Goal: Information Seeking & Learning: Learn about a topic

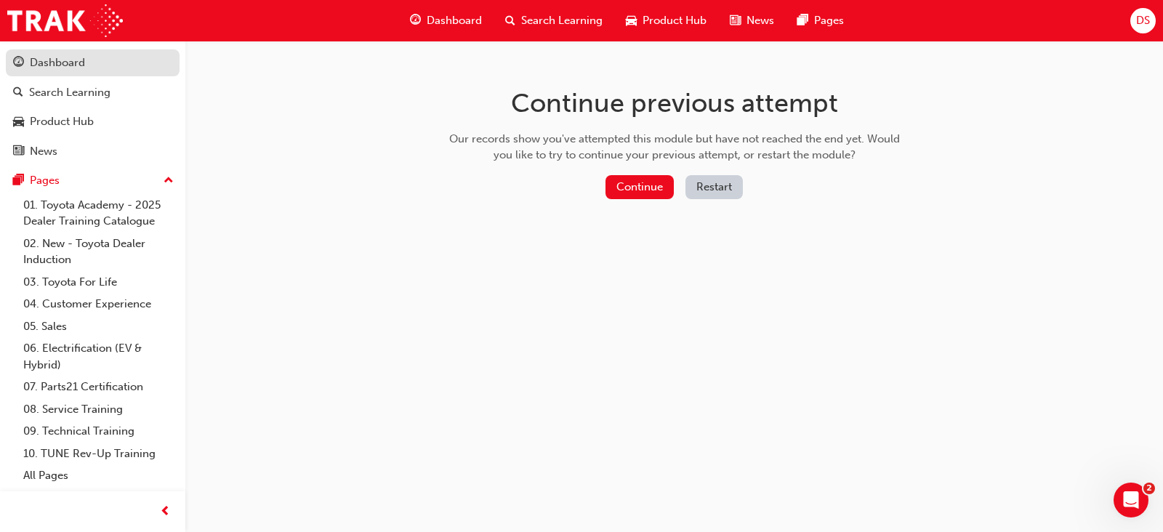
click at [49, 60] on div "Dashboard" at bounding box center [57, 63] width 55 height 17
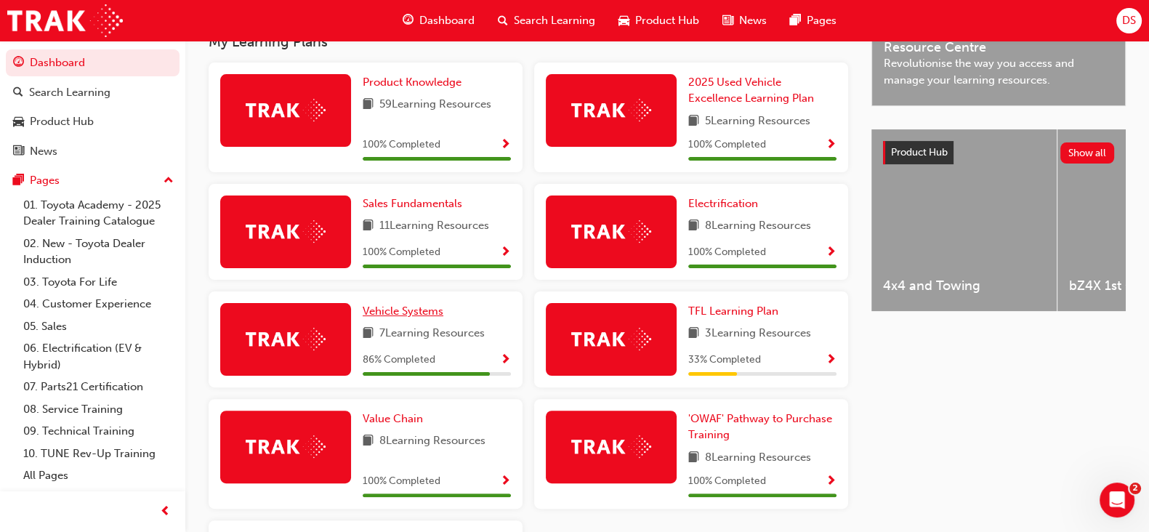
scroll to position [490, 0]
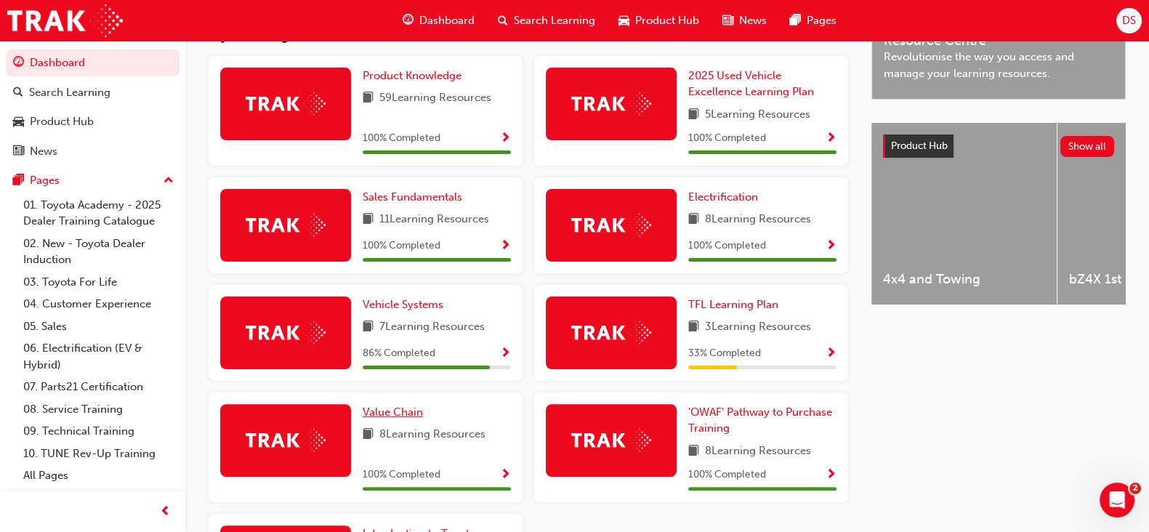
click at [387, 417] on span "Value Chain" at bounding box center [393, 412] width 60 height 13
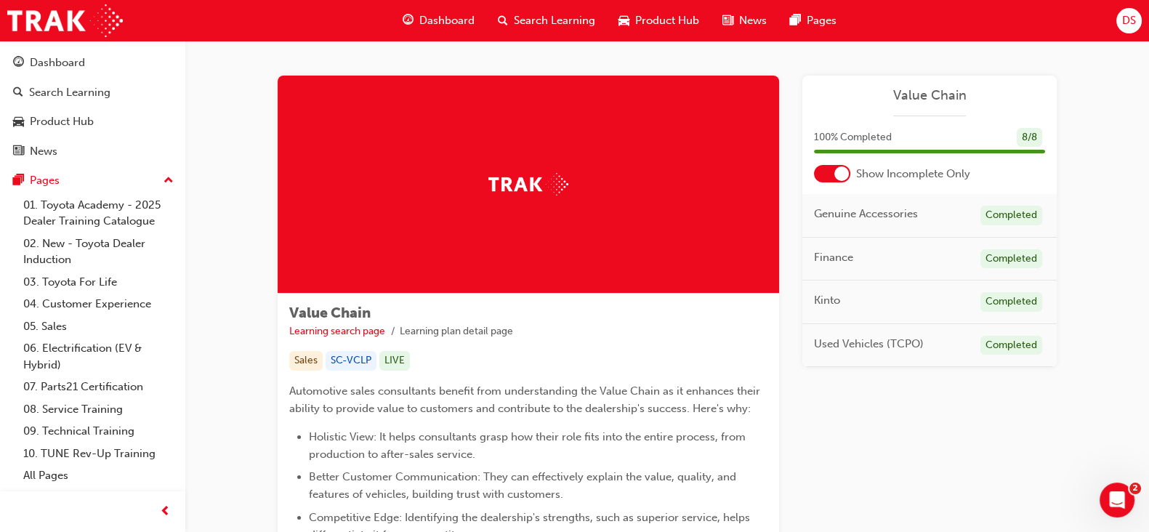
click at [840, 172] on div at bounding box center [842, 173] width 15 height 15
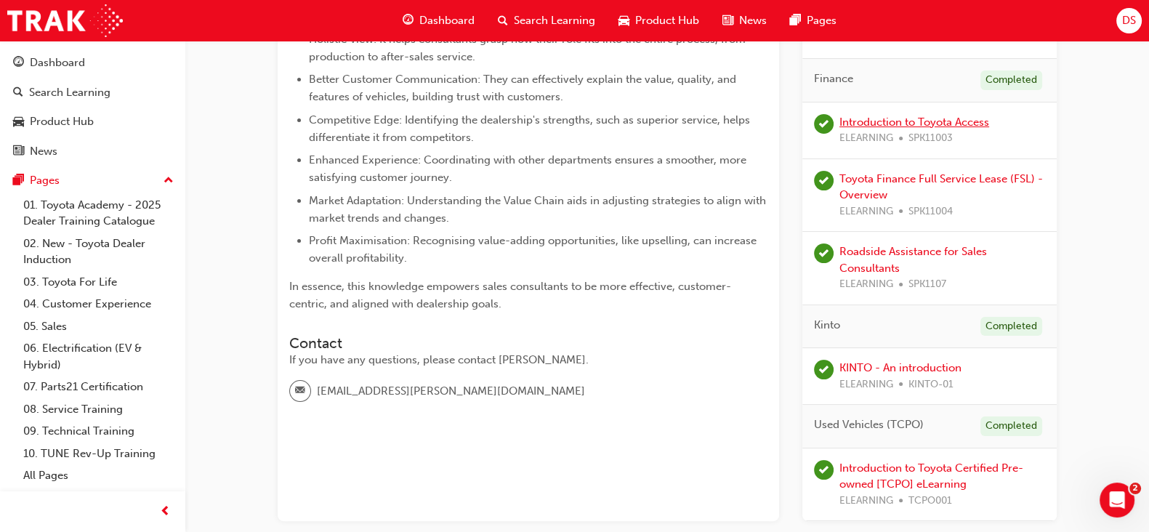
scroll to position [399, 0]
click at [877, 120] on link "Introduction to Toyota Access" at bounding box center [915, 120] width 150 height 13
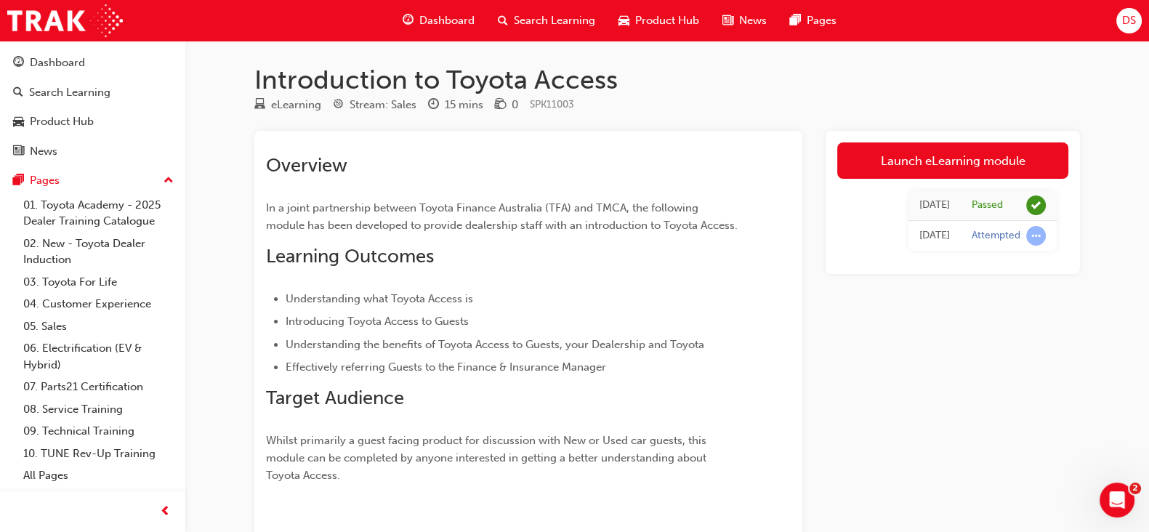
click at [711, 348] on ul "Understanding what Toyota Access is Introducing Toyota Access to Guests Underst…" at bounding box center [502, 333] width 473 height 87
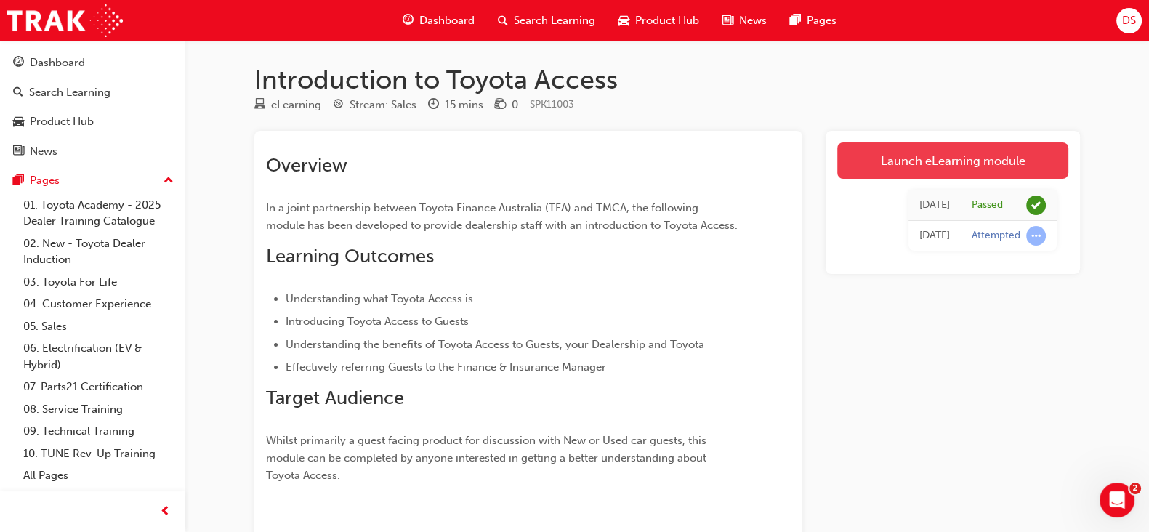
click at [970, 170] on link "Launch eLearning module" at bounding box center [953, 160] width 231 height 36
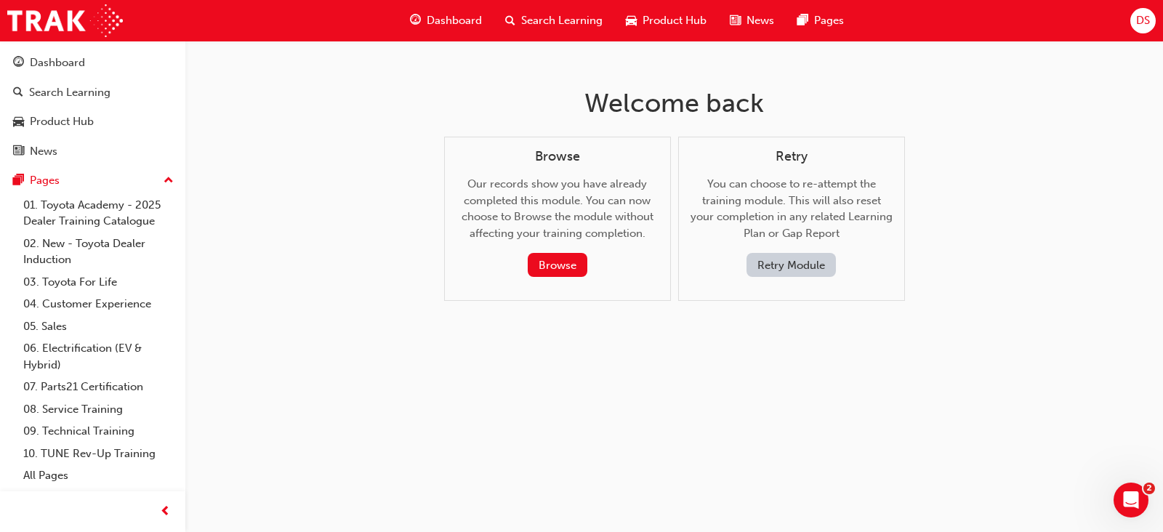
click at [777, 270] on button "Retry Module" at bounding box center [791, 265] width 89 height 24
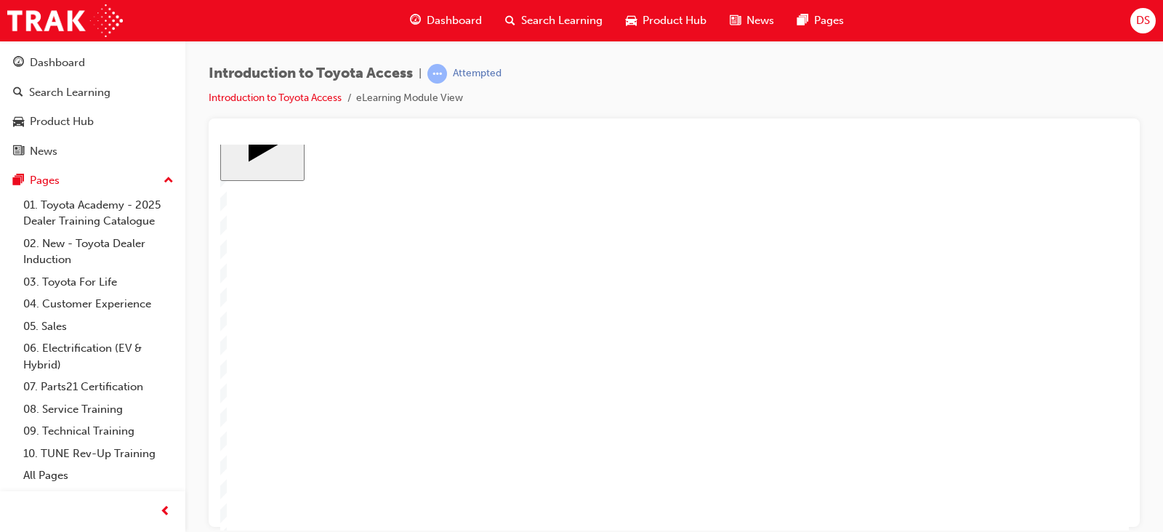
scroll to position [50, 0]
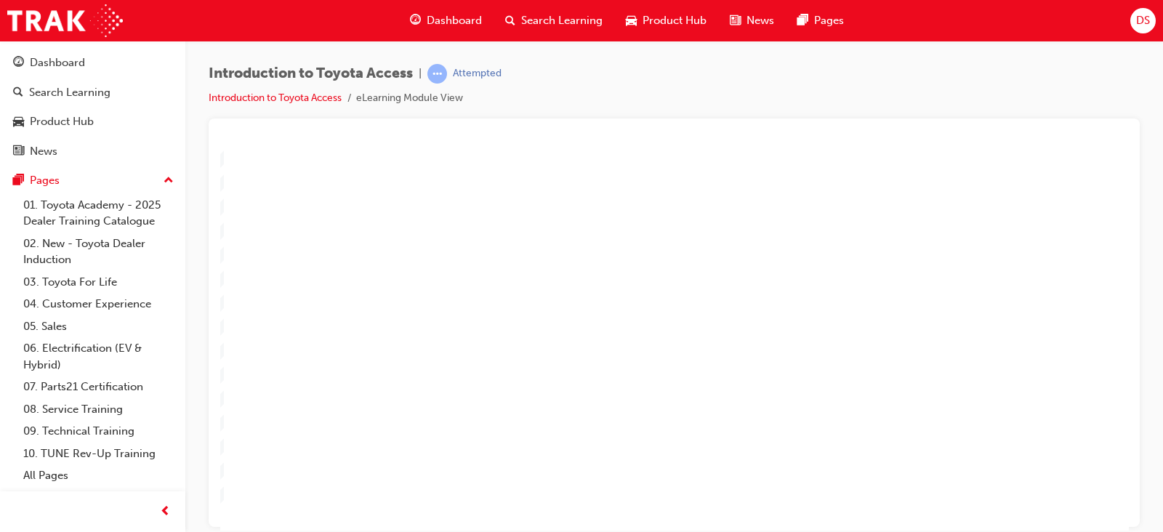
scroll to position [132, 4]
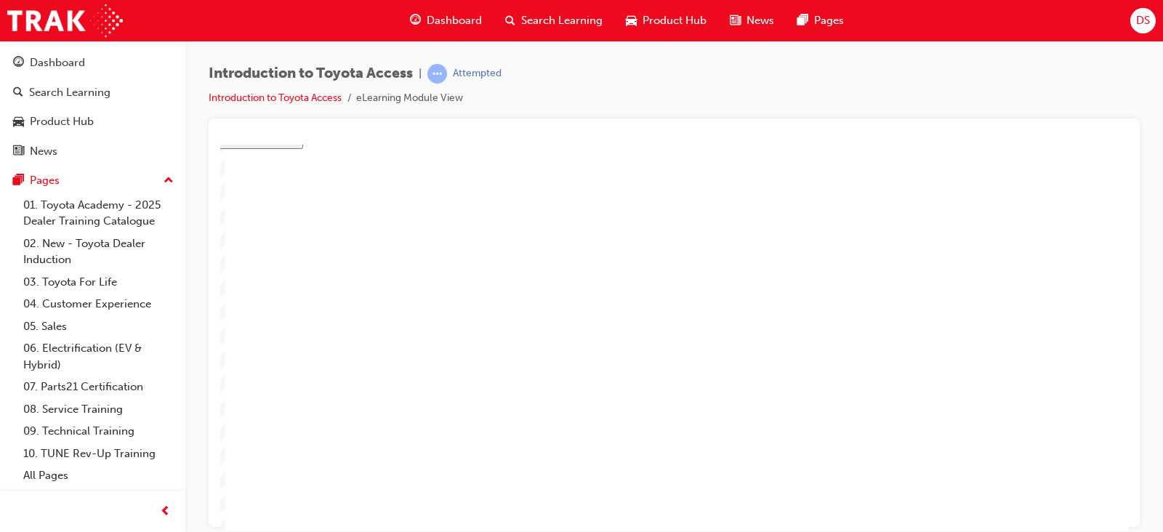
scroll to position [137, 1]
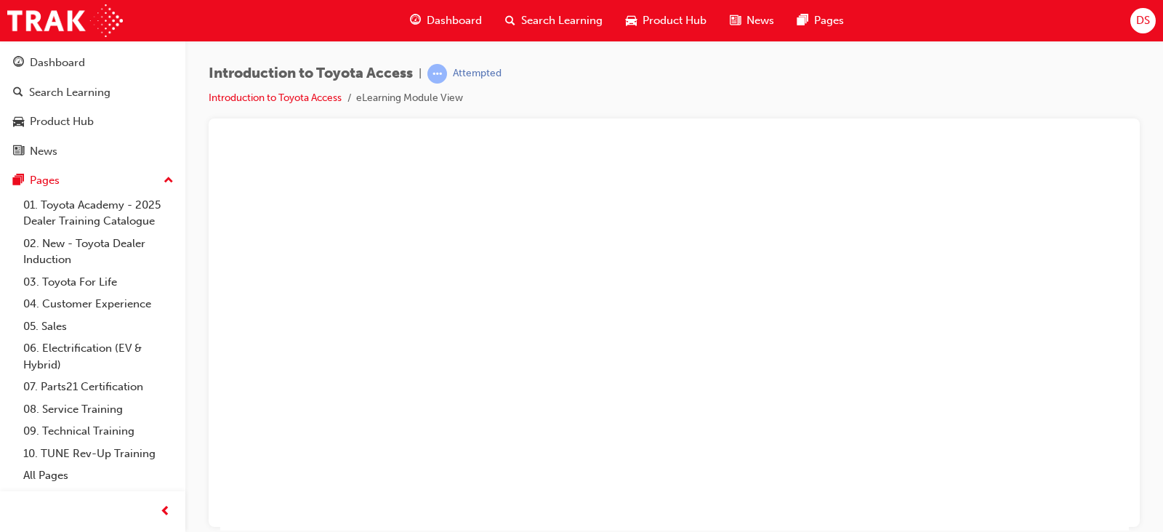
scroll to position [113, 10]
drag, startPoint x: 435, startPoint y: 205, endPoint x: 600, endPoint y: 406, distance: 260.4
drag, startPoint x: 422, startPoint y: 291, endPoint x: 586, endPoint y: 293, distance: 163.6
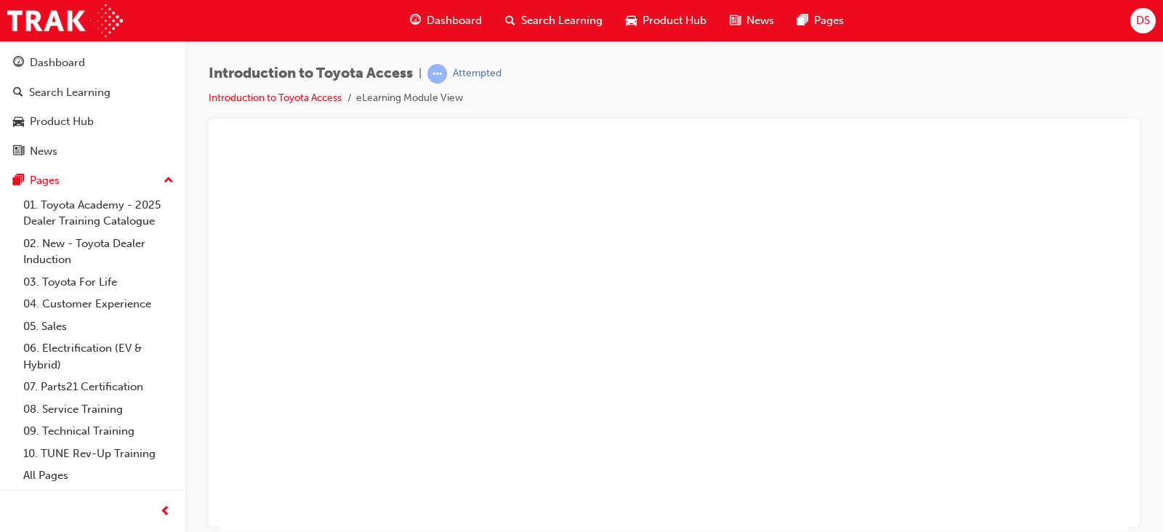
scroll to position [137, 10]
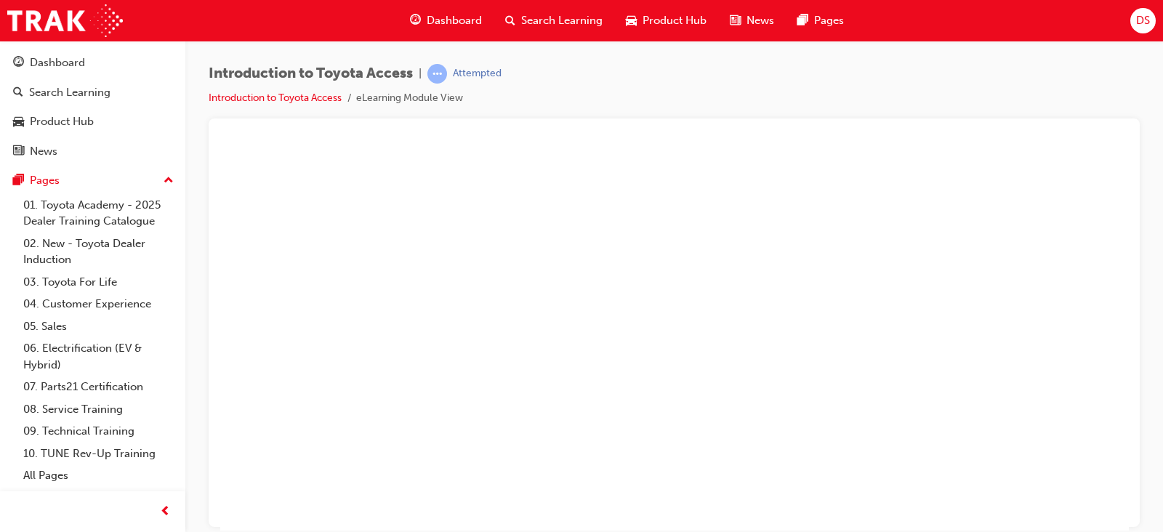
scroll to position [137, 17]
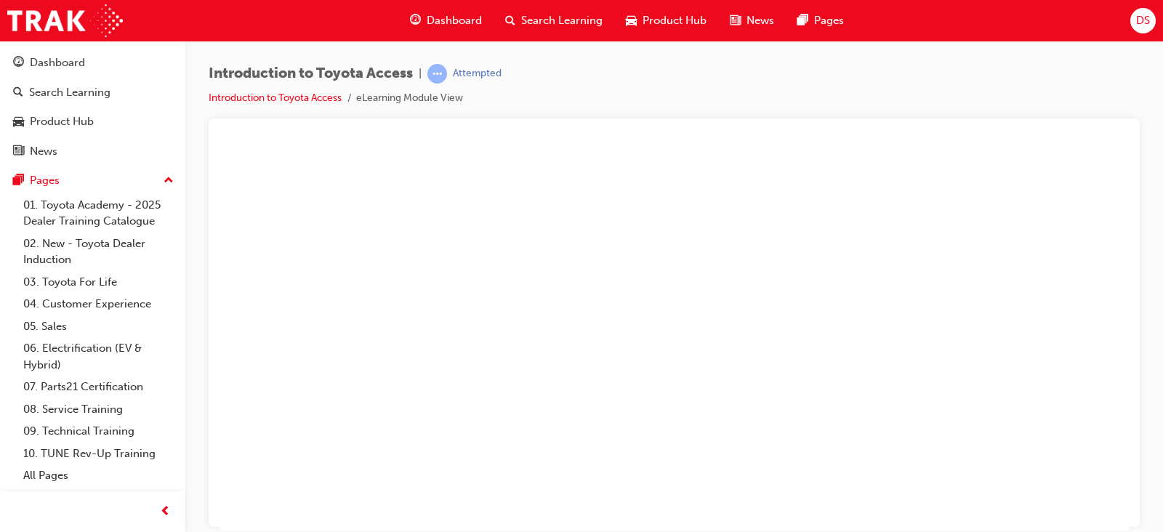
scroll to position [84, 43]
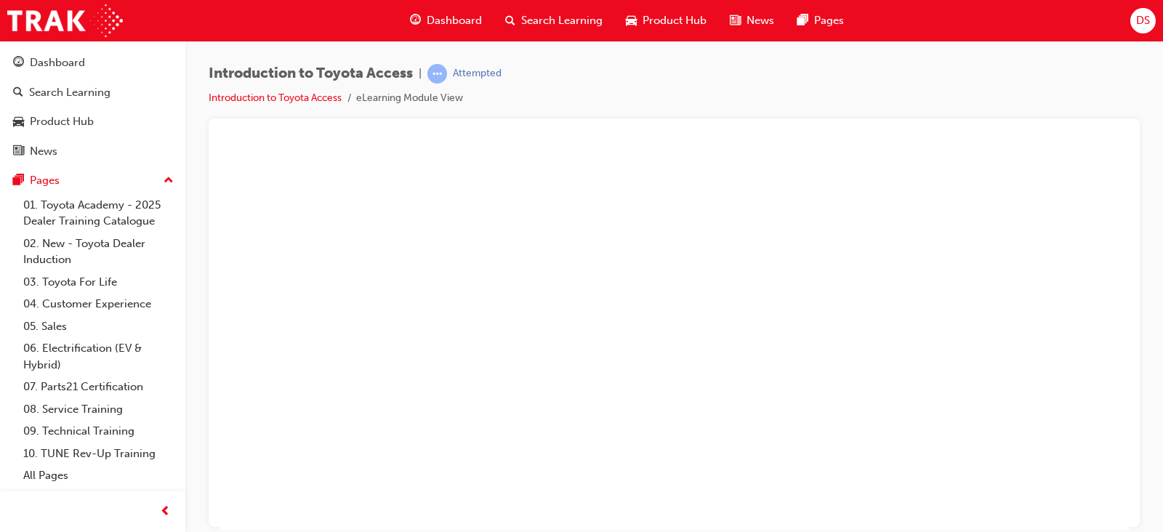
radio input "true"
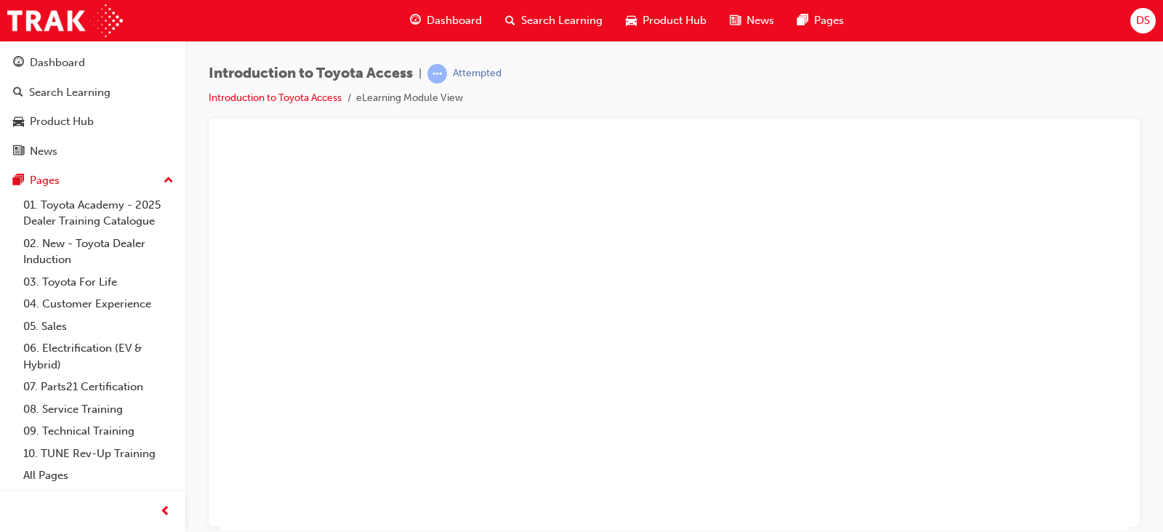
radio input "true"
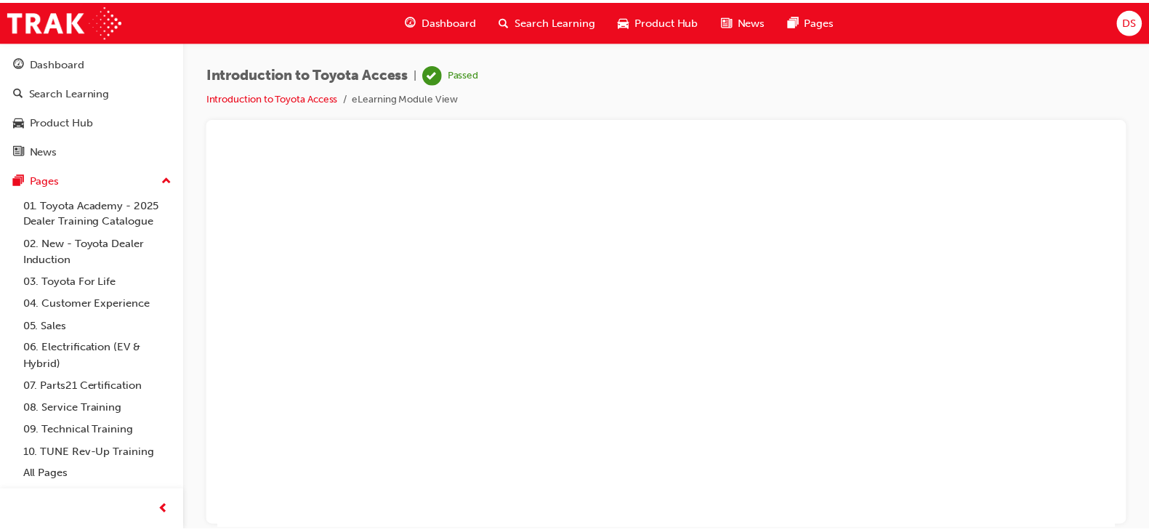
scroll to position [137, 23]
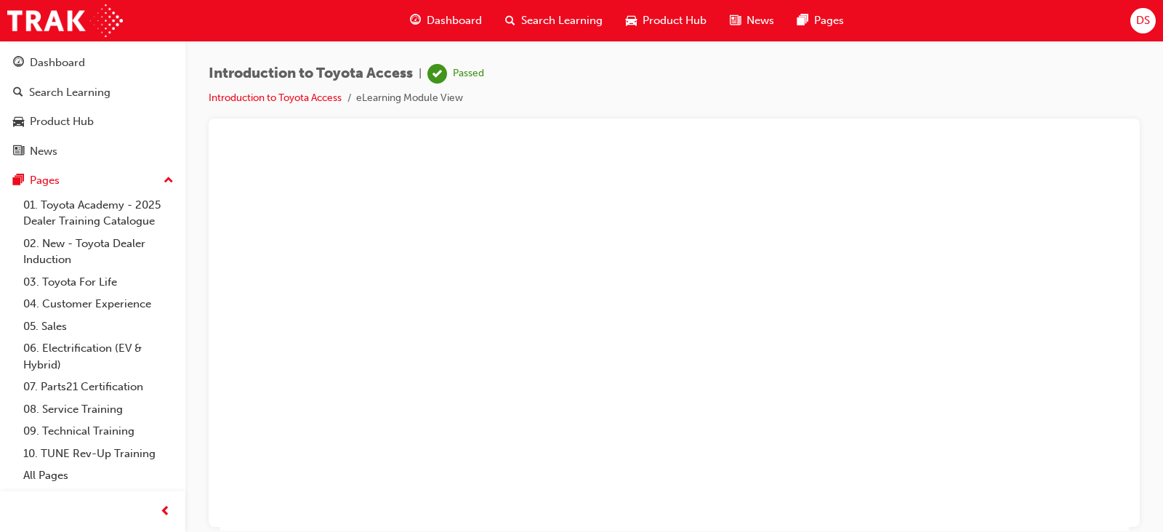
click at [66, 55] on div "Dashboard" at bounding box center [57, 63] width 55 height 17
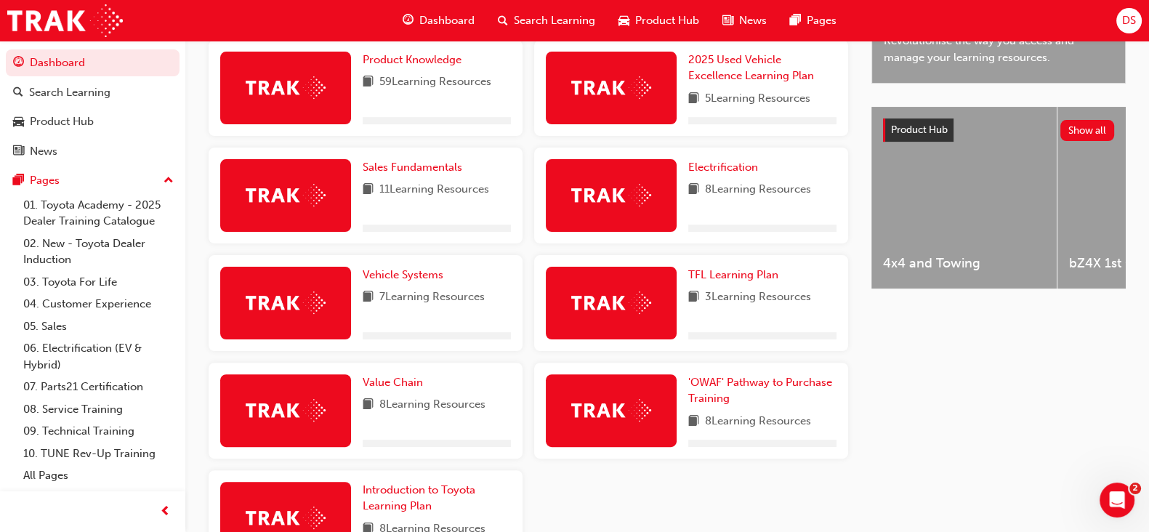
scroll to position [568, 0]
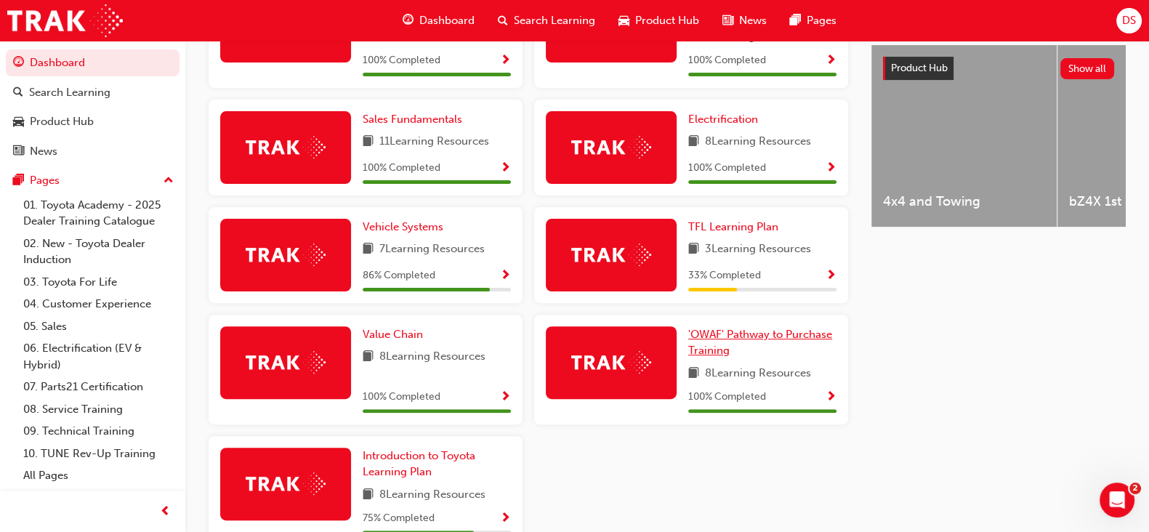
click at [705, 352] on span "'OWAF' Pathway to Purchase Training" at bounding box center [761, 343] width 144 height 30
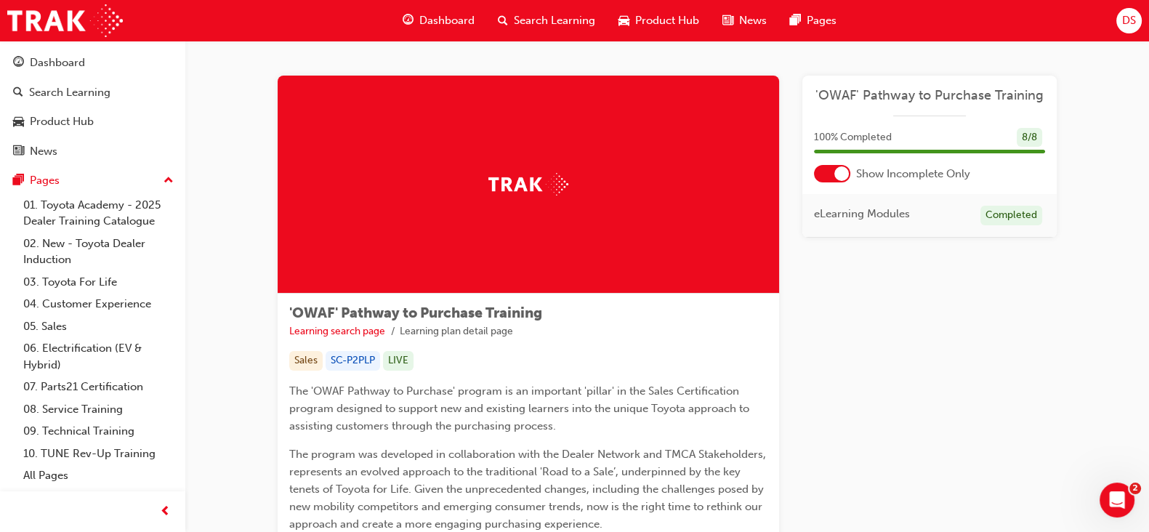
click at [830, 182] on div "'OWAF' Pathway to Purchase Training 100 % Completed 8 / 8 Show Incomplete Only …" at bounding box center [930, 157] width 254 height 162
click at [838, 176] on div at bounding box center [842, 173] width 15 height 15
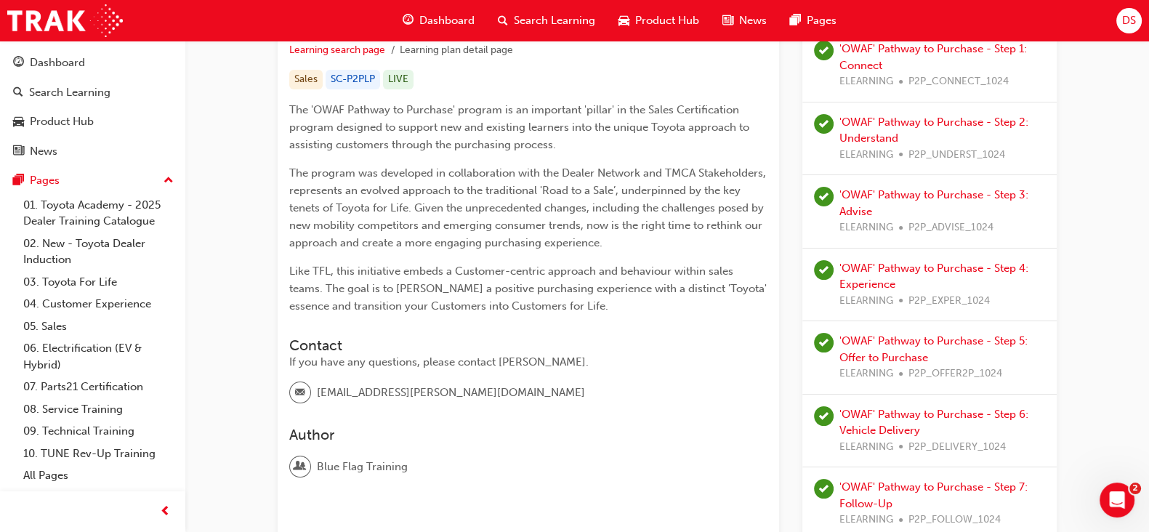
scroll to position [308, 0]
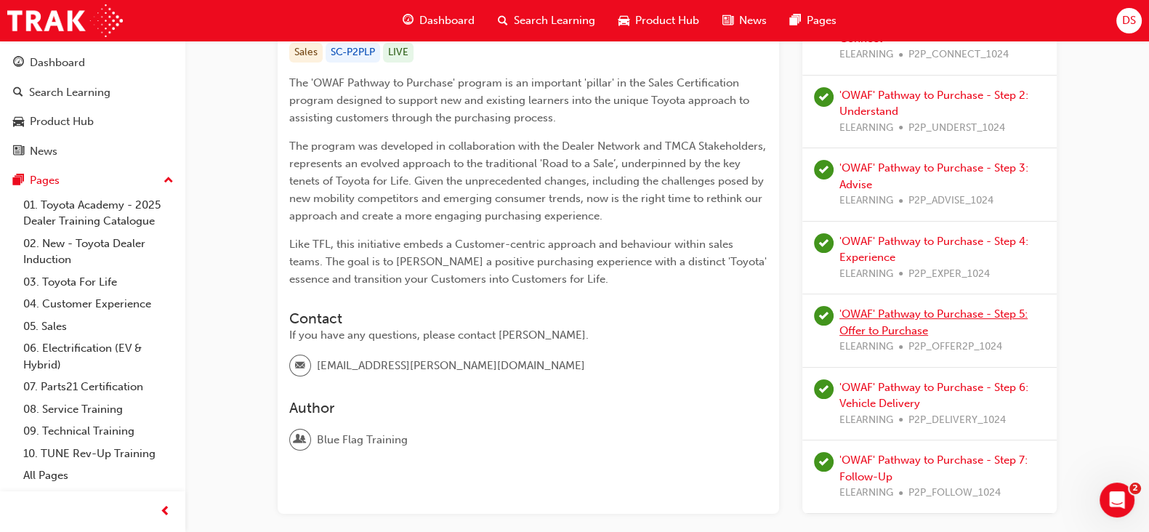
click at [961, 314] on link "'OWAF' Pathway to Purchase - Step 5: Offer to Purchase" at bounding box center [934, 323] width 188 height 30
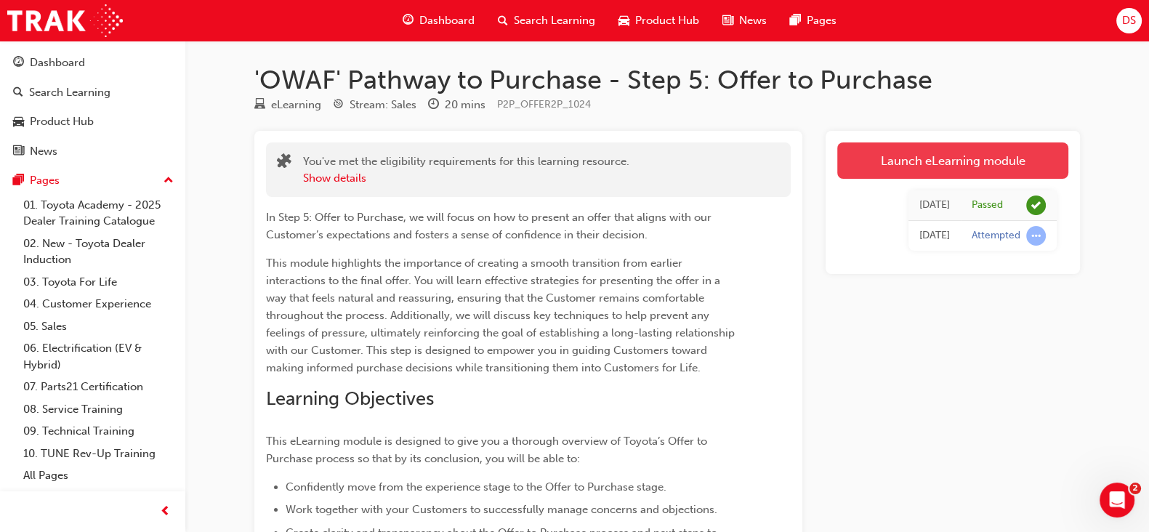
click at [887, 157] on link "Launch eLearning module" at bounding box center [953, 160] width 231 height 36
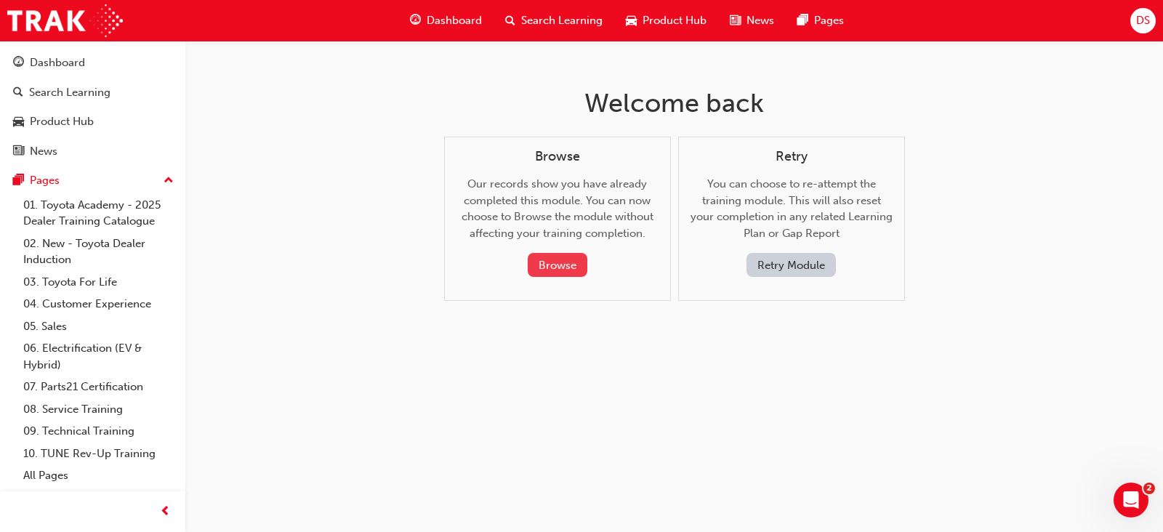
click at [565, 260] on button "Browse" at bounding box center [558, 265] width 60 height 24
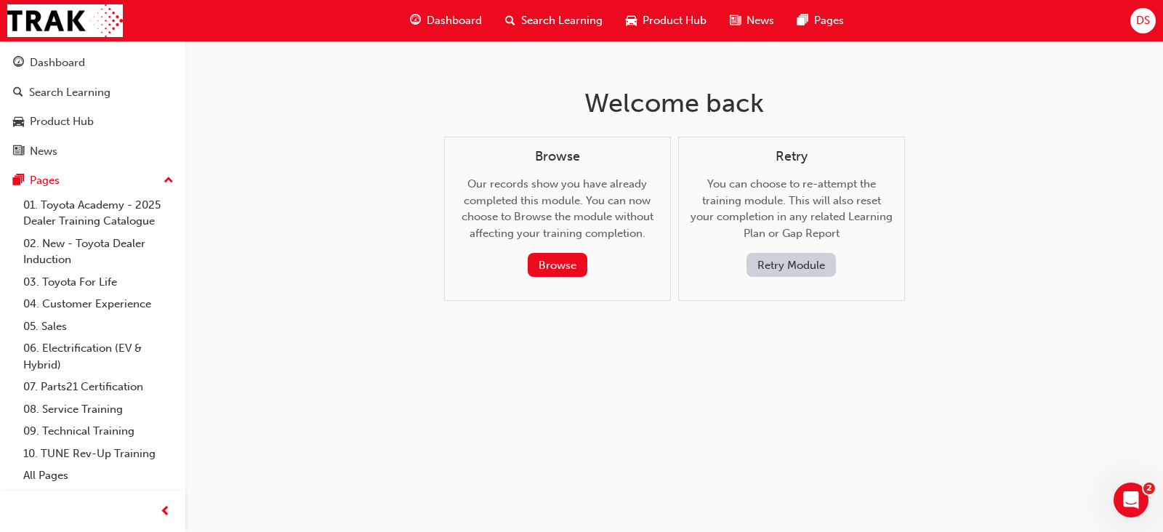
click at [783, 264] on button "Retry Module" at bounding box center [791, 265] width 89 height 24
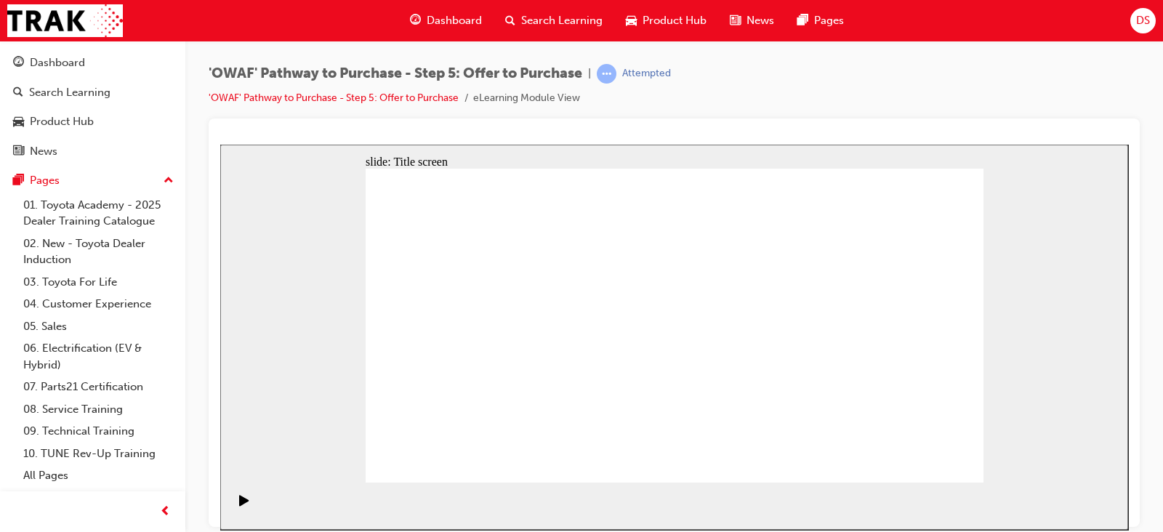
click at [233, 501] on div "Pause (Ctrl+Alt+P)" at bounding box center [244, 506] width 25 height 25
